Goal: Entertainment & Leisure: Consume media (video, audio)

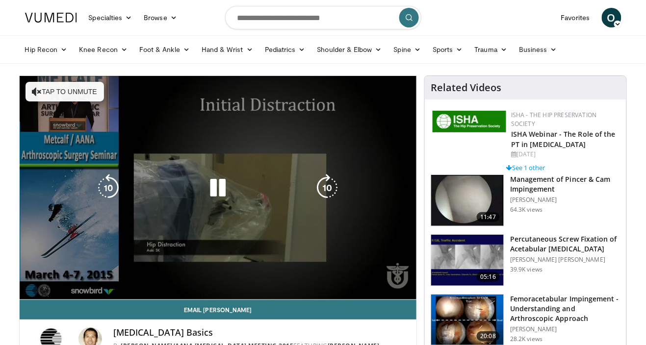
click at [353, 194] on div "10 seconds Tap to unmute" at bounding box center [218, 188] width 397 height 224
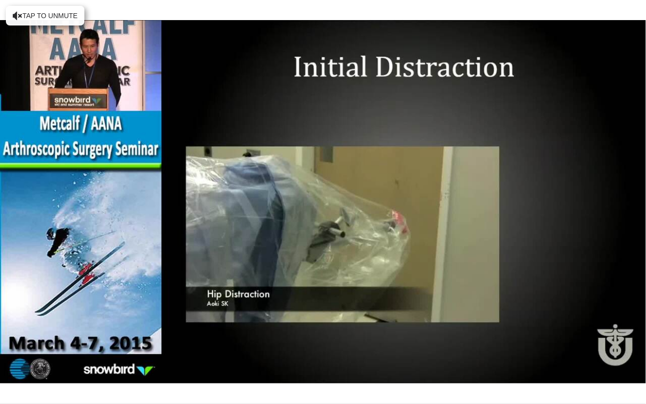
click at [51, 78] on div "10 seconds Tap to unmute" at bounding box center [323, 202] width 646 height 404
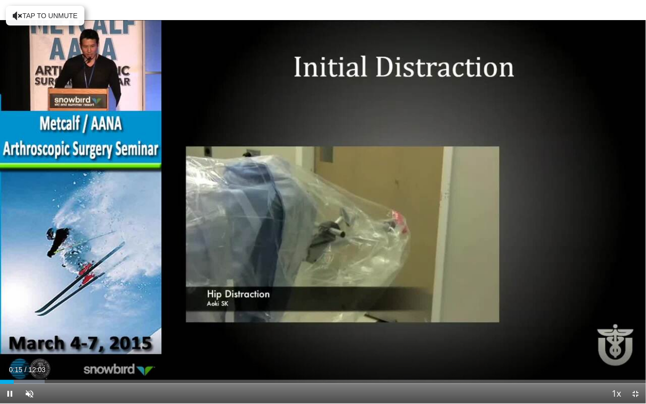
click at [31, 14] on div "10 seconds Tap to unmute" at bounding box center [323, 202] width 646 height 404
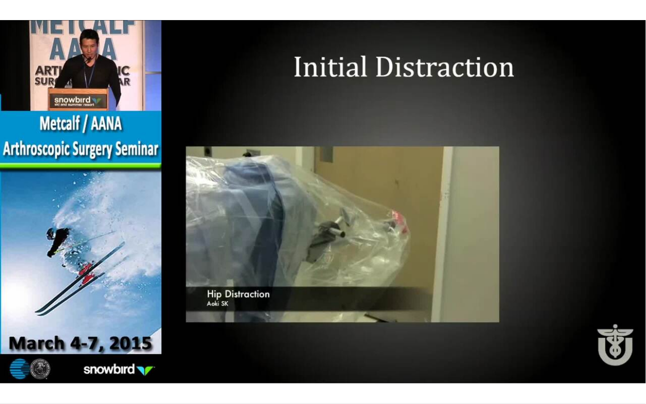
click at [534, 138] on div "10 seconds Tap to unmute" at bounding box center [323, 202] width 646 height 404
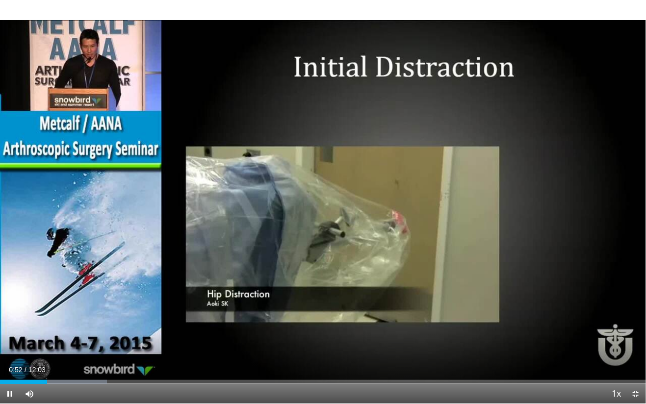
click at [446, 253] on div "10 seconds Tap to unmute" at bounding box center [323, 202] width 646 height 404
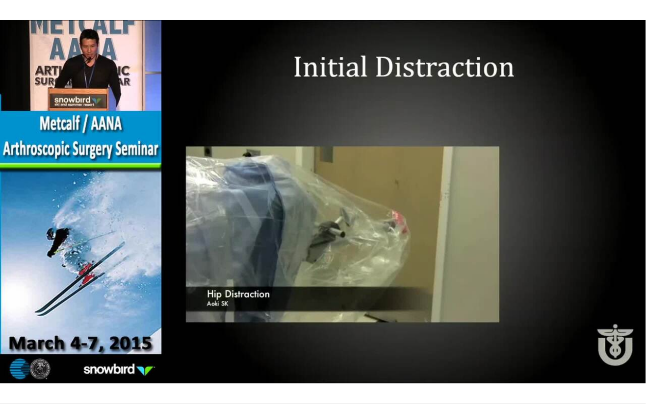
click at [440, 227] on div "10 seconds Tap to unmute" at bounding box center [323, 202] width 646 height 404
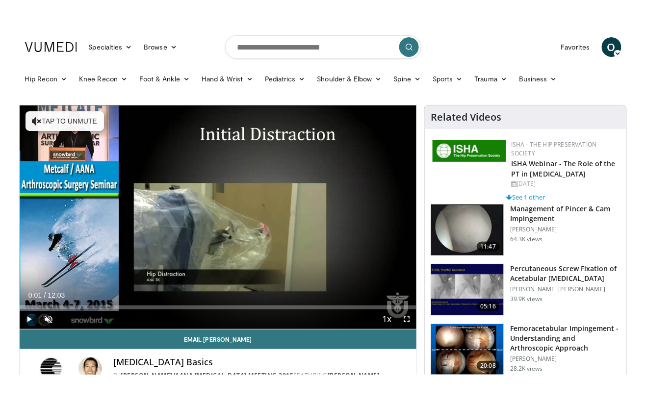
scroll to position [8, 0]
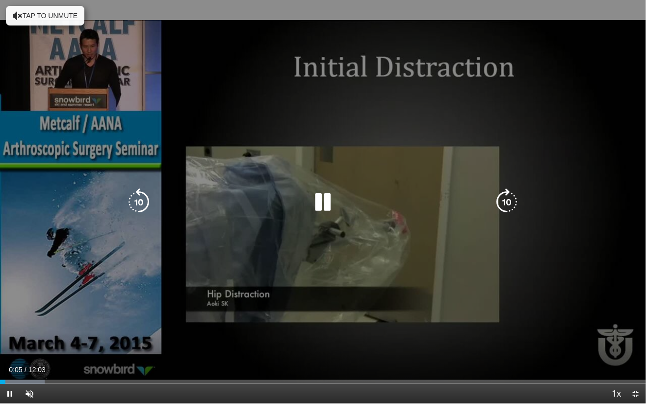
click at [37, 17] on div "10 seconds Tap to unmute" at bounding box center [323, 202] width 646 height 404
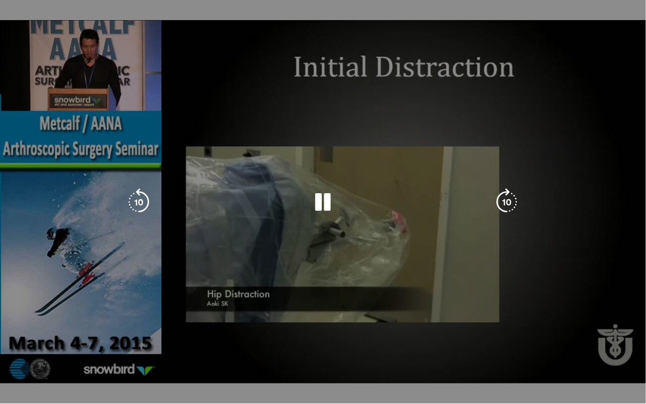
click at [488, 318] on div "10 seconds Tap to unmute" at bounding box center [323, 202] width 646 height 404
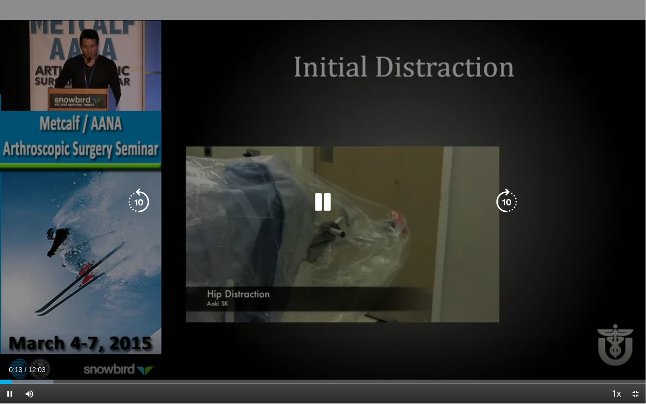
click at [514, 206] on icon "Video Player" at bounding box center [507, 201] width 27 height 27
click at [513, 200] on icon "Video Player" at bounding box center [507, 201] width 27 height 27
click at [519, 193] on icon "Video Player" at bounding box center [507, 201] width 27 height 27
click at [512, 204] on icon "Video Player" at bounding box center [507, 201] width 27 height 27
click at [514, 208] on icon "Video Player" at bounding box center [507, 201] width 27 height 27
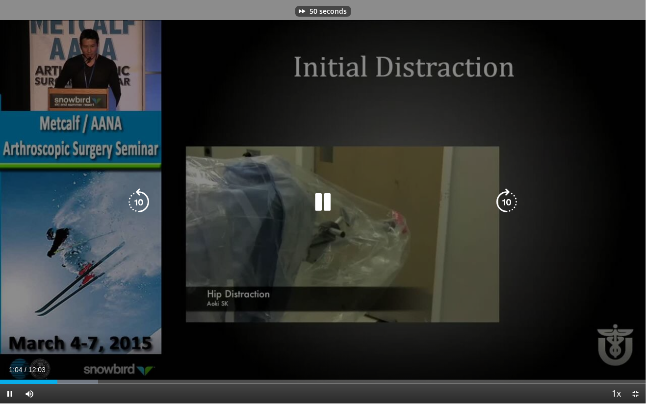
click at [507, 209] on icon "Video Player" at bounding box center [507, 201] width 27 height 27
click at [515, 205] on icon "Video Player" at bounding box center [507, 201] width 27 height 27
click at [514, 203] on icon "Video Player" at bounding box center [507, 201] width 27 height 27
click at [514, 213] on icon "Video Player" at bounding box center [507, 201] width 27 height 27
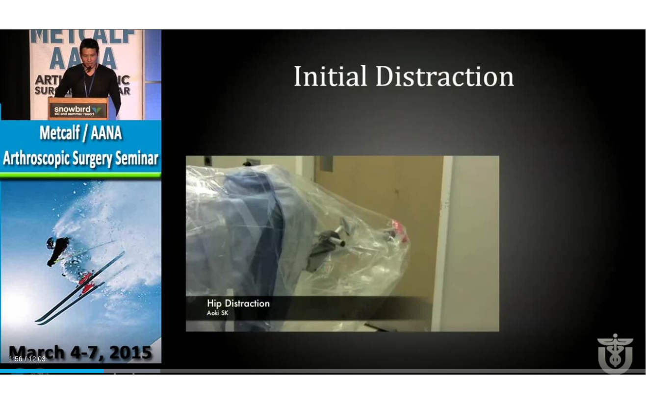
scroll to position [12, 0]
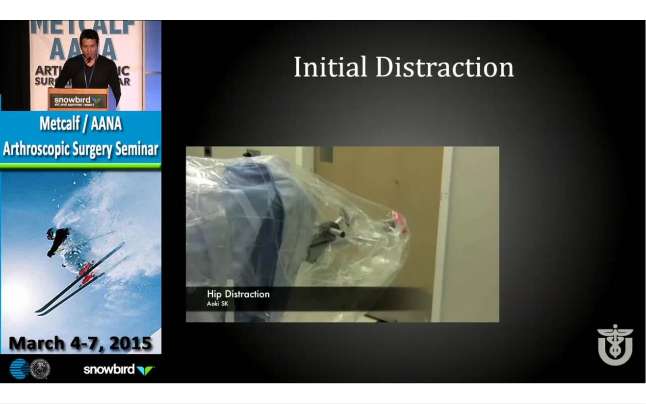
click at [136, 345] on div "90 seconds Tap to unmute" at bounding box center [323, 202] width 646 height 404
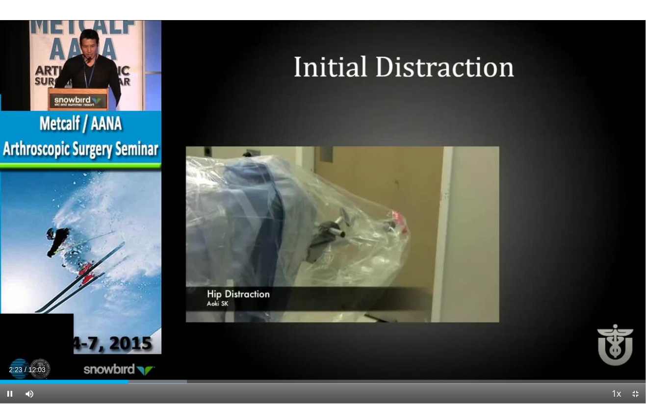
click at [139, 345] on div "Progress Bar" at bounding box center [151, 382] width 71 height 4
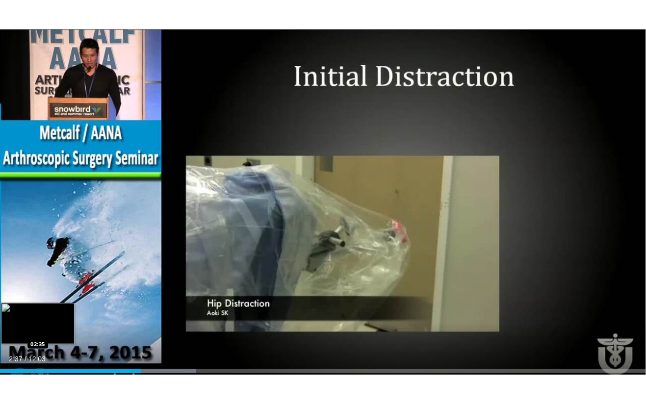
scroll to position [51, 0]
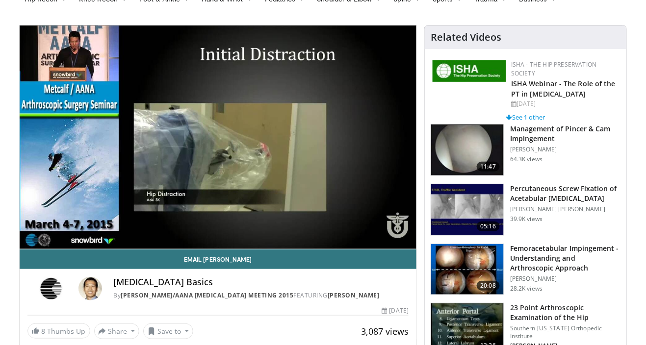
click at [355, 164] on div "90 seconds Tap to unmute" at bounding box center [218, 138] width 397 height 224
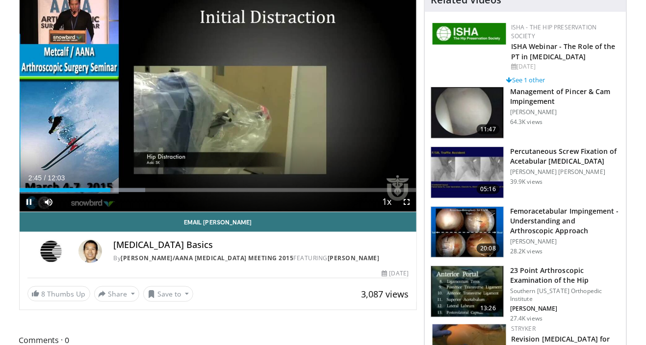
scroll to position [92, 0]
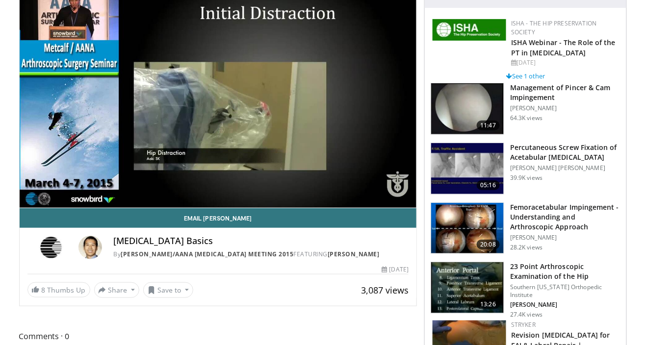
click at [602, 224] on h3 "Femoracetabular Impingement - Understanding and Arthroscopic Approach" at bounding box center [565, 217] width 110 height 29
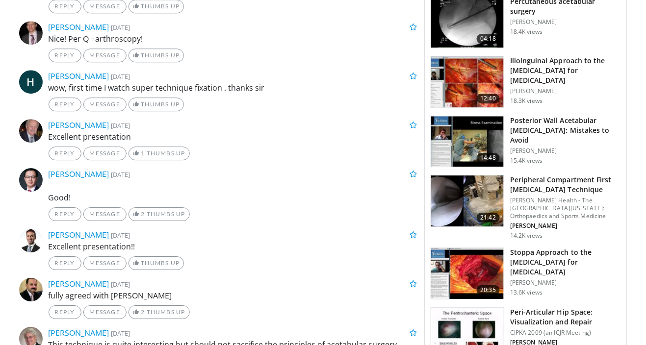
scroll to position [709, 0]
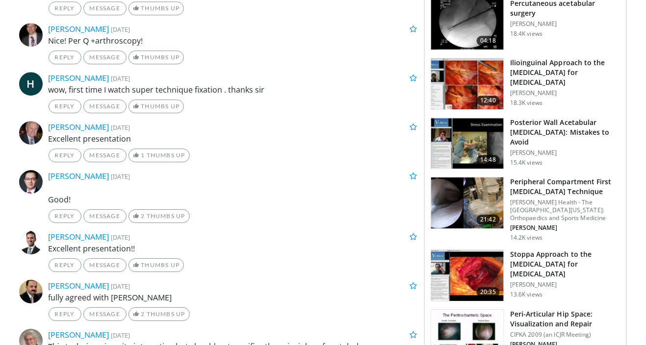
click at [595, 186] on h3 "Peripheral Compartment First [MEDICAL_DATA] Technique" at bounding box center [565, 187] width 110 height 20
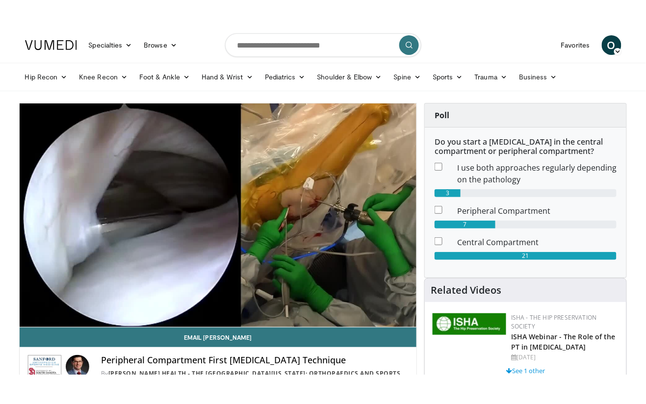
scroll to position [4, 0]
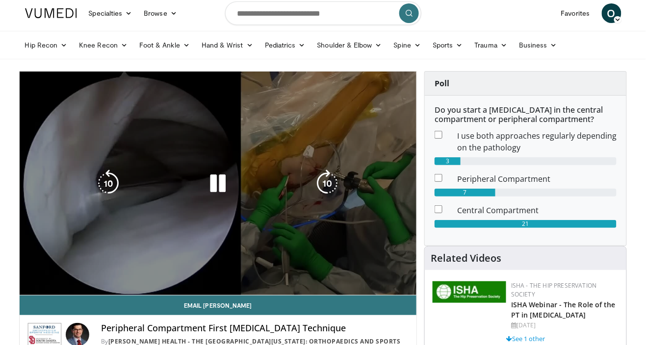
click at [52, 211] on div "10 seconds Tap to unmute" at bounding box center [218, 184] width 397 height 224
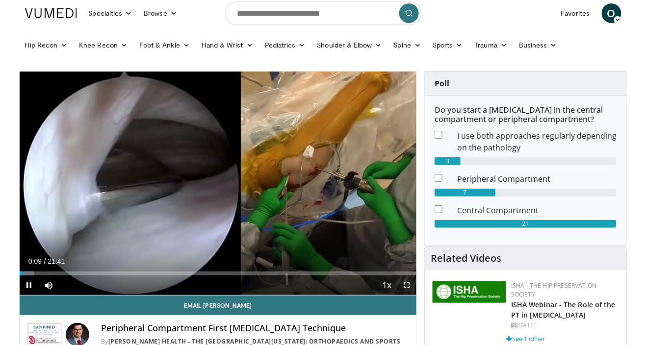
click at [411, 281] on span "Video Player" at bounding box center [407, 286] width 20 height 20
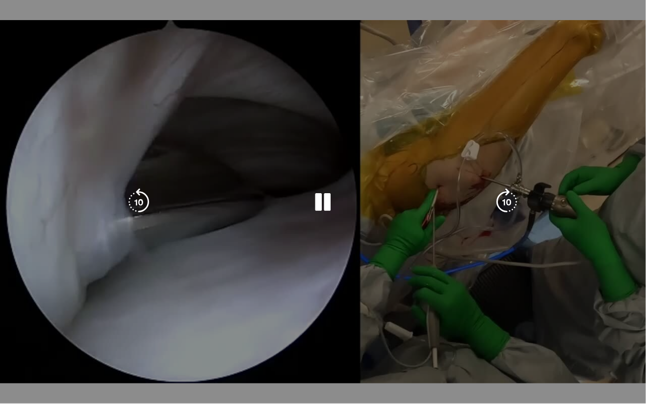
click at [526, 248] on div "10 seconds Tap to unmute" at bounding box center [323, 202] width 646 height 404
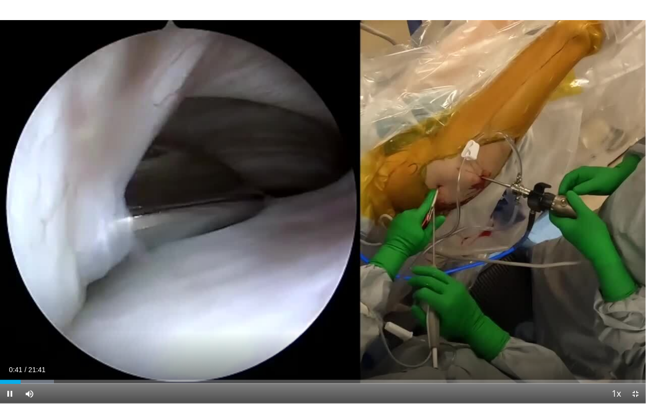
click at [47, 345] on div "Current Time 0:41 / Duration 21:41" at bounding box center [323, 370] width 646 height 9
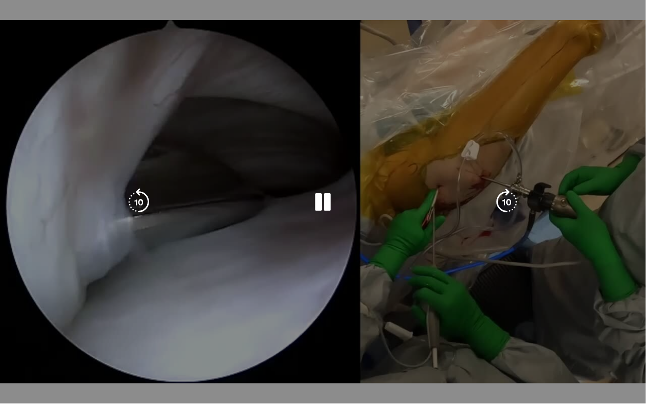
click at [69, 345] on div "10 seconds Tap to unmute" at bounding box center [323, 202] width 646 height 404
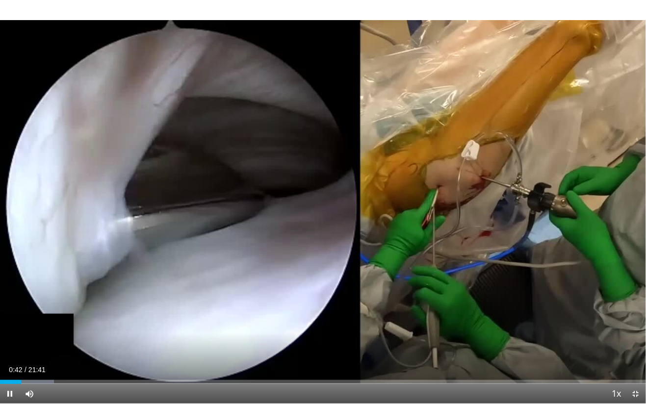
click at [79, 345] on div "Loaded : 8.38% 00:42" at bounding box center [323, 382] width 646 height 4
click at [91, 345] on div "Loaded : 8.38% 02:39 02:39" at bounding box center [323, 382] width 646 height 4
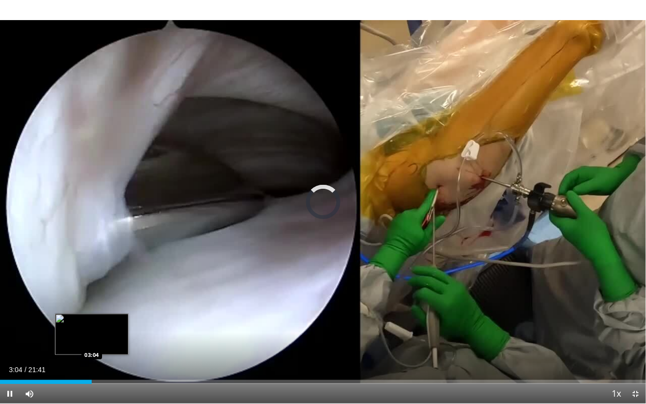
click at [132, 345] on div "Loaded : 0.00% 02:39 03:04" at bounding box center [323, 382] width 646 height 4
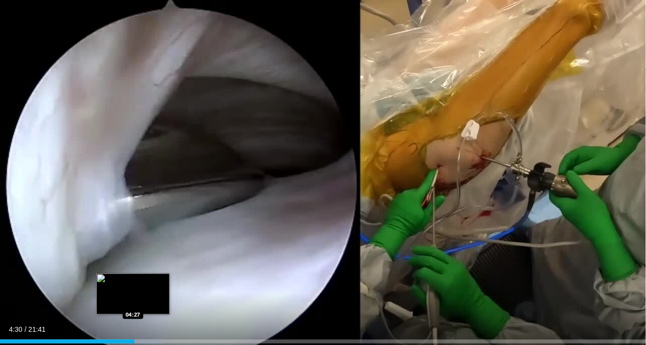
scroll to position [46, 0]
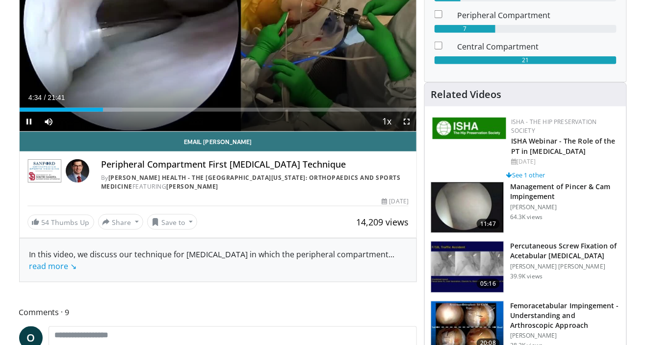
click at [611, 275] on div "39.9K views" at bounding box center [565, 277] width 110 height 8
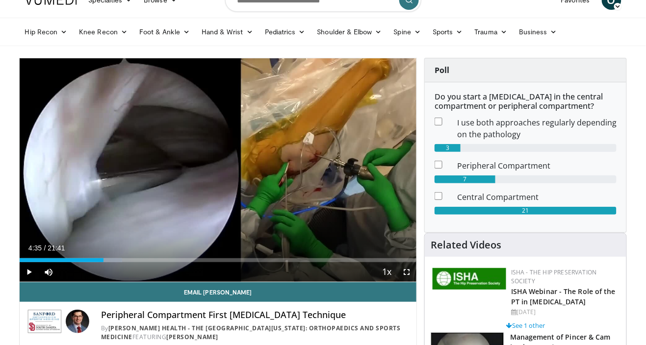
scroll to position [16, 0]
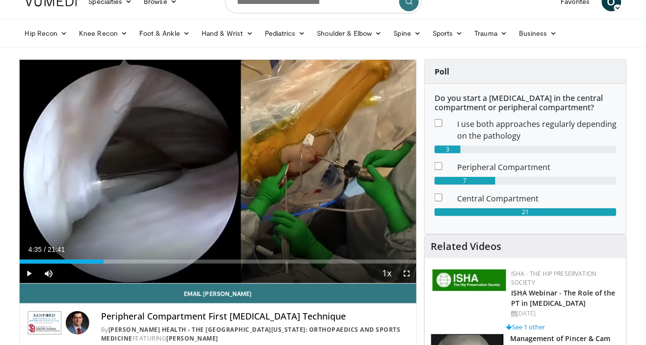
click at [63, 264] on div "Current Time 4:35 / Duration 21:41 Play Skip Backward Skip Forward Mute Loaded …" at bounding box center [218, 274] width 397 height 20
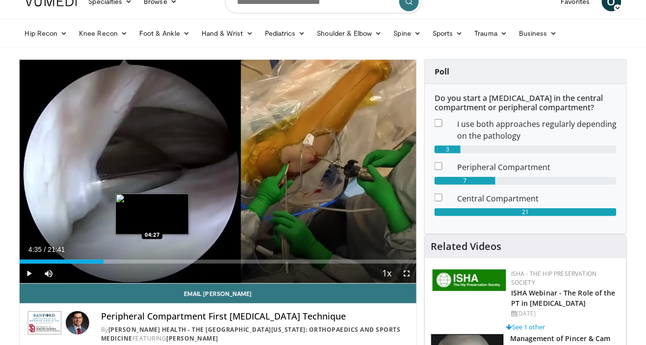
click at [71, 258] on div "Loaded : 25.92% 04:35 04:27" at bounding box center [218, 259] width 397 height 9
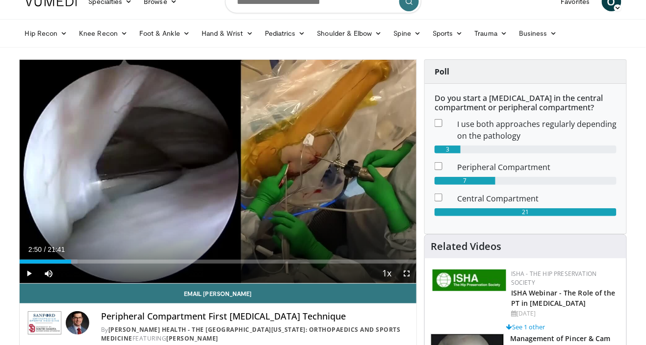
click at [53, 258] on div "Loaded : 14.62% 02:50 02:50" at bounding box center [218, 259] width 397 height 9
click at [25, 273] on span "Video Player" at bounding box center [30, 274] width 20 height 20
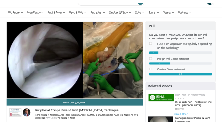
scroll to position [35, 0]
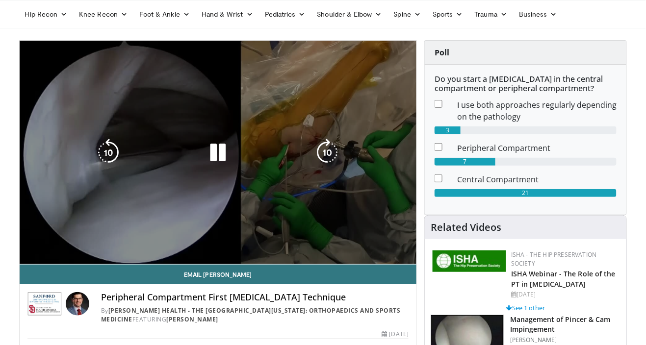
click at [228, 164] on icon "Video Player" at bounding box center [217, 152] width 27 height 27
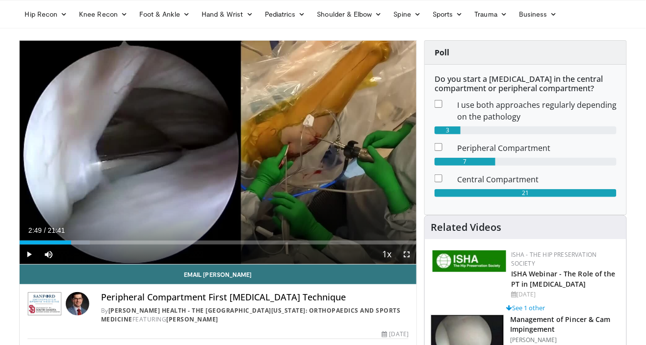
click at [414, 260] on span "Video Player" at bounding box center [407, 255] width 20 height 20
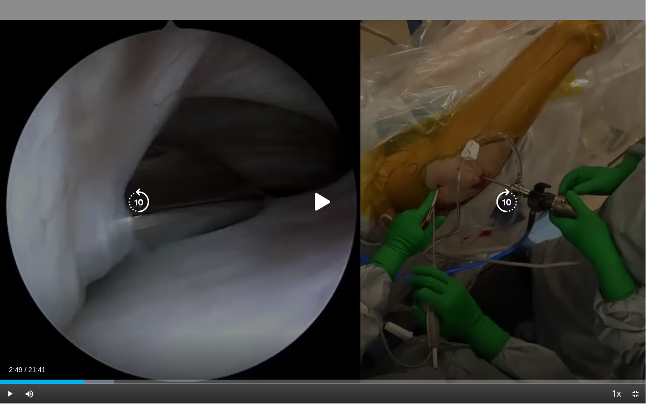
click at [304, 243] on div "10 seconds Tap to unmute" at bounding box center [323, 202] width 646 height 404
click at [318, 210] on icon "Video Player" at bounding box center [323, 201] width 27 height 27
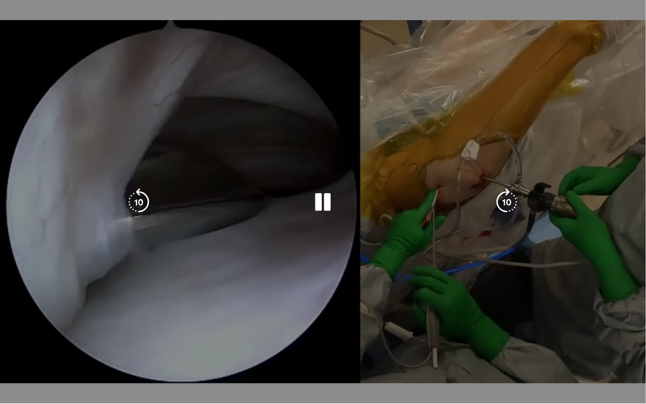
click at [556, 308] on div "10 seconds Tap to unmute" at bounding box center [323, 202] width 646 height 404
click at [325, 303] on div "10 seconds Tap to unmute" at bounding box center [323, 202] width 646 height 404
click at [318, 207] on icon "Video Player" at bounding box center [323, 201] width 27 height 27
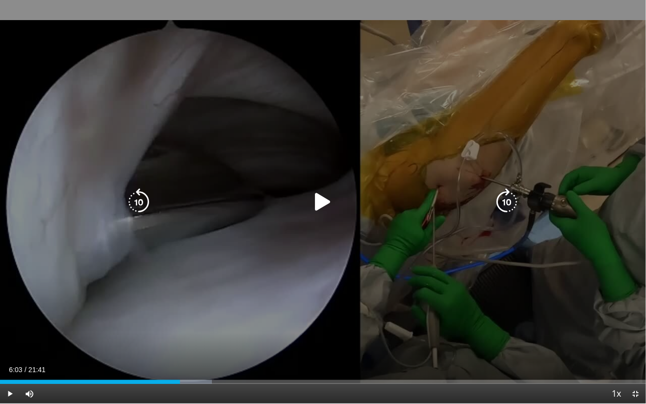
click at [331, 204] on icon "Video Player" at bounding box center [323, 201] width 27 height 27
click at [595, 298] on div "10 seconds Tap to unmute" at bounding box center [323, 202] width 646 height 404
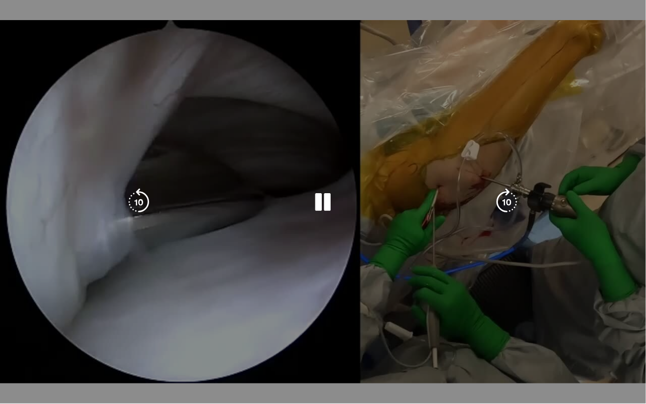
click at [432, 271] on div "10 seconds Tap to unmute" at bounding box center [323, 202] width 646 height 404
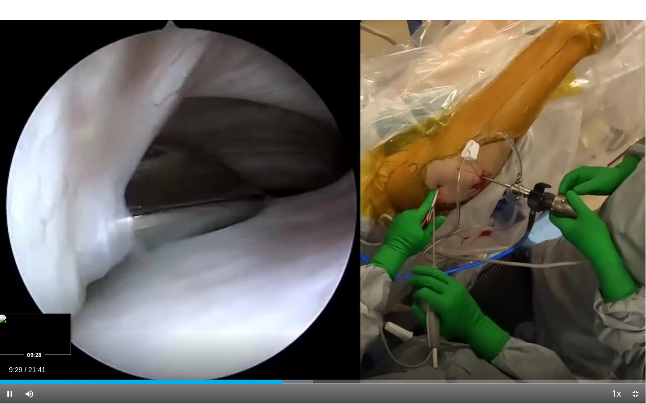
click at [258, 345] on div "Loaded : 48.47%" at bounding box center [156, 382] width 313 height 4
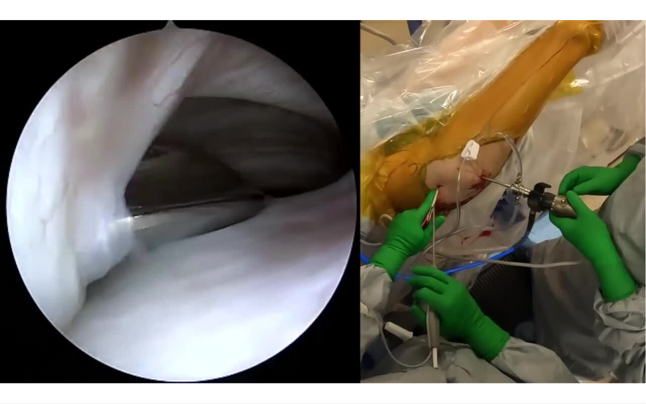
click at [412, 243] on div "10 seconds Tap to unmute" at bounding box center [323, 202] width 646 height 404
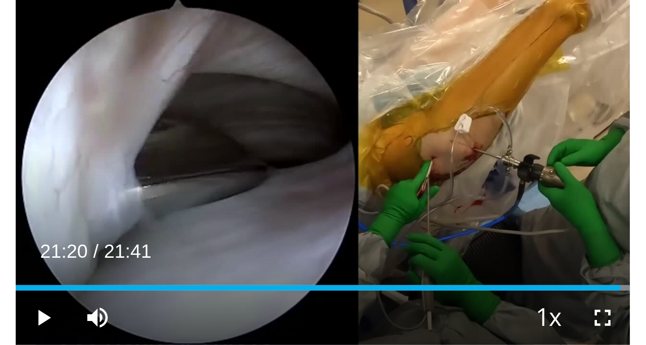
scroll to position [105, 0]
